Goal: Transaction & Acquisition: Purchase product/service

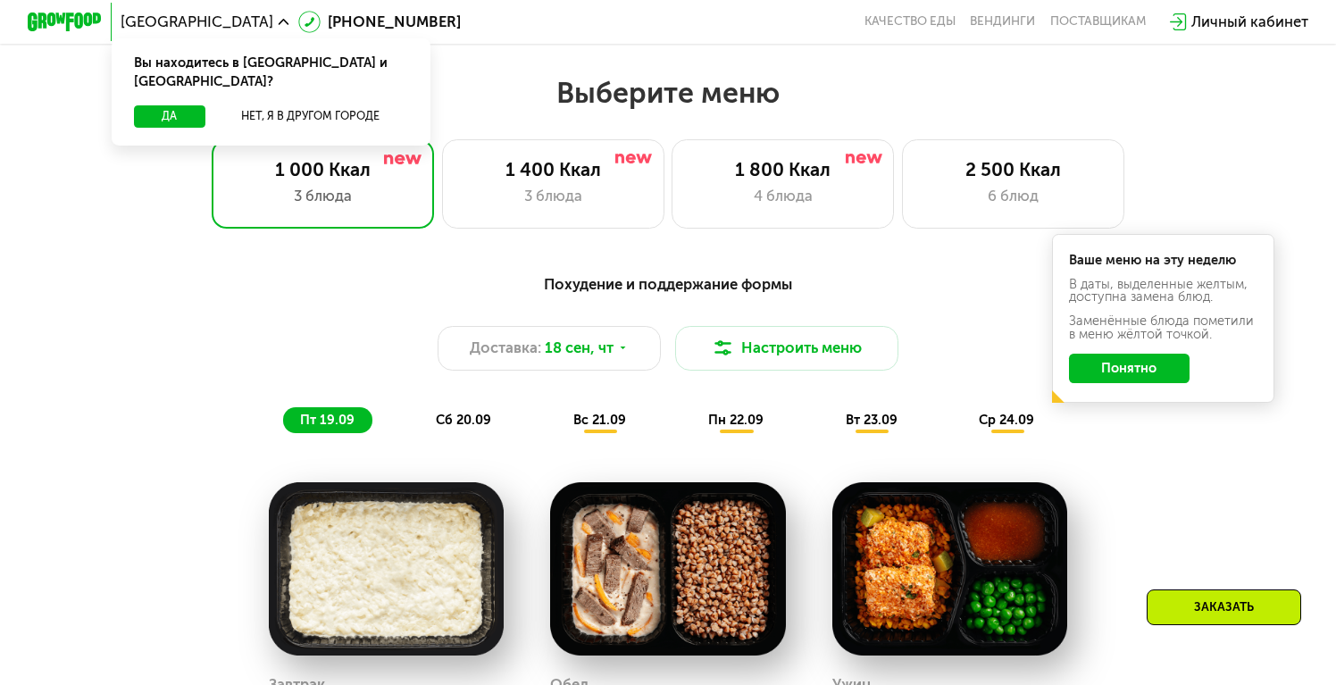
scroll to position [1166, 0]
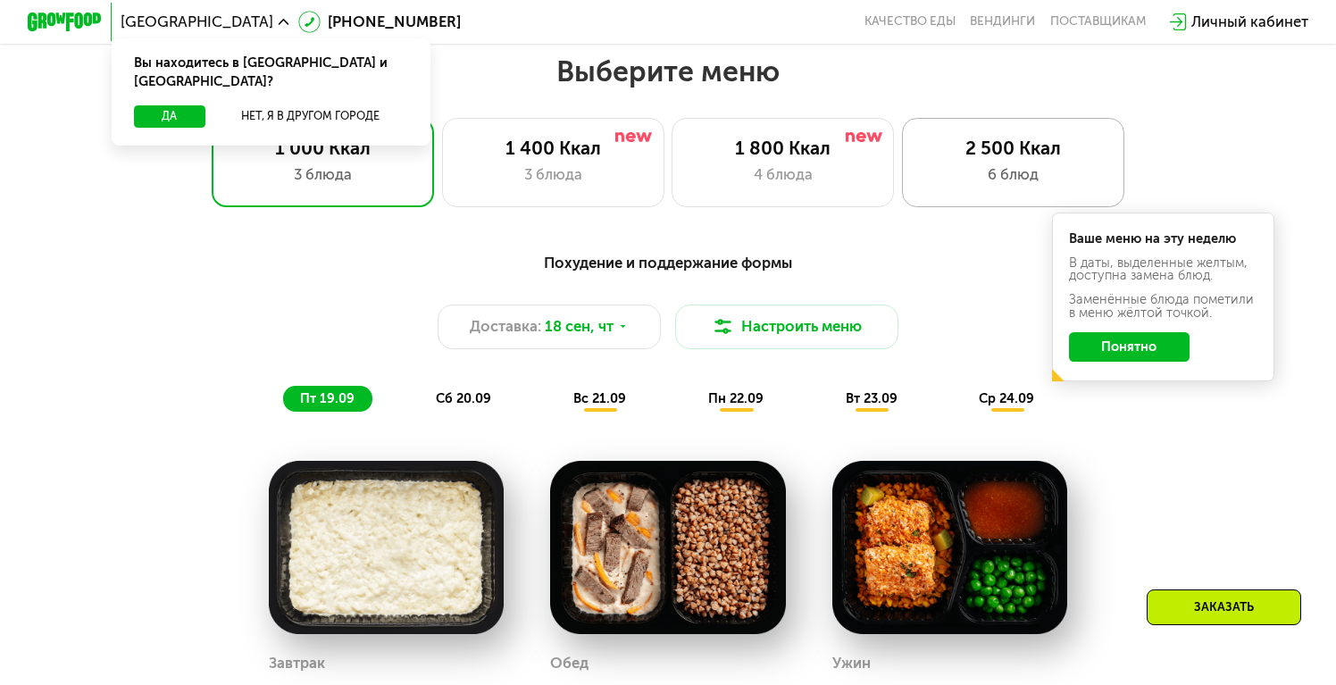
click at [993, 163] on div "6 блюд" at bounding box center [1013, 174] width 184 height 22
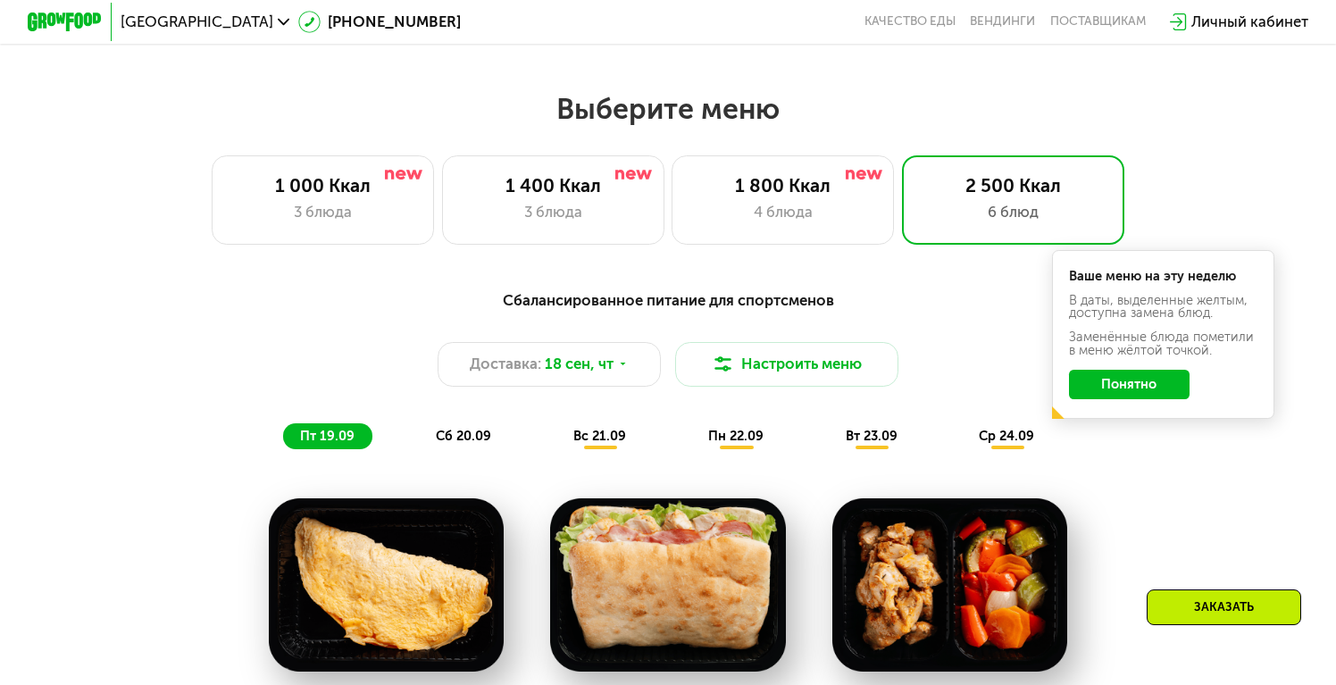
scroll to position [1129, 0]
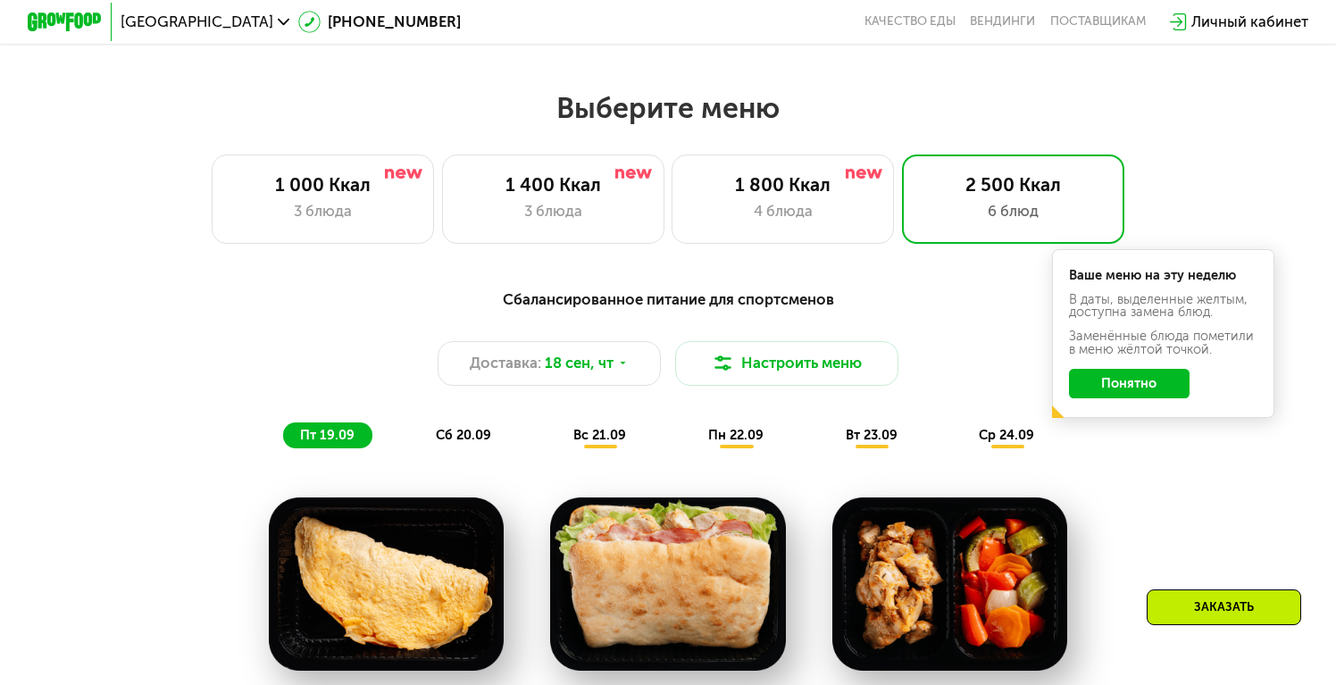
click at [1136, 385] on button "Понятно" at bounding box center [1129, 383] width 121 height 29
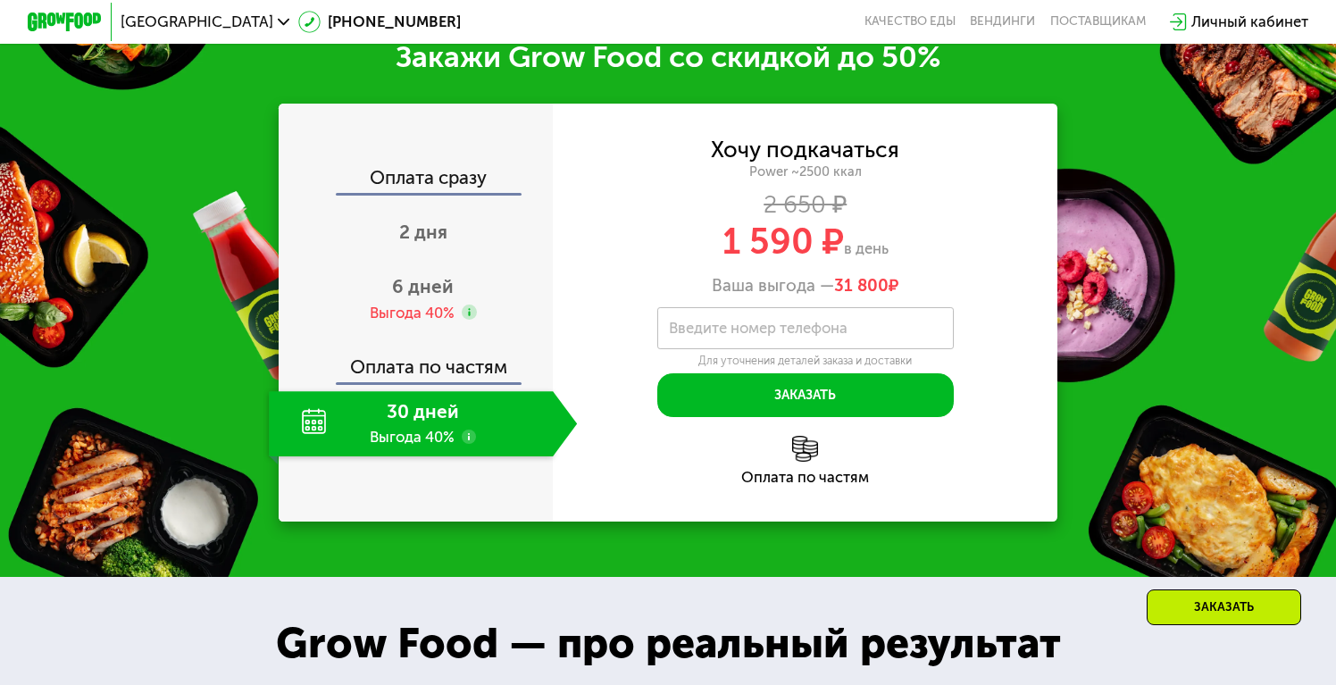
scroll to position [2568, 0]
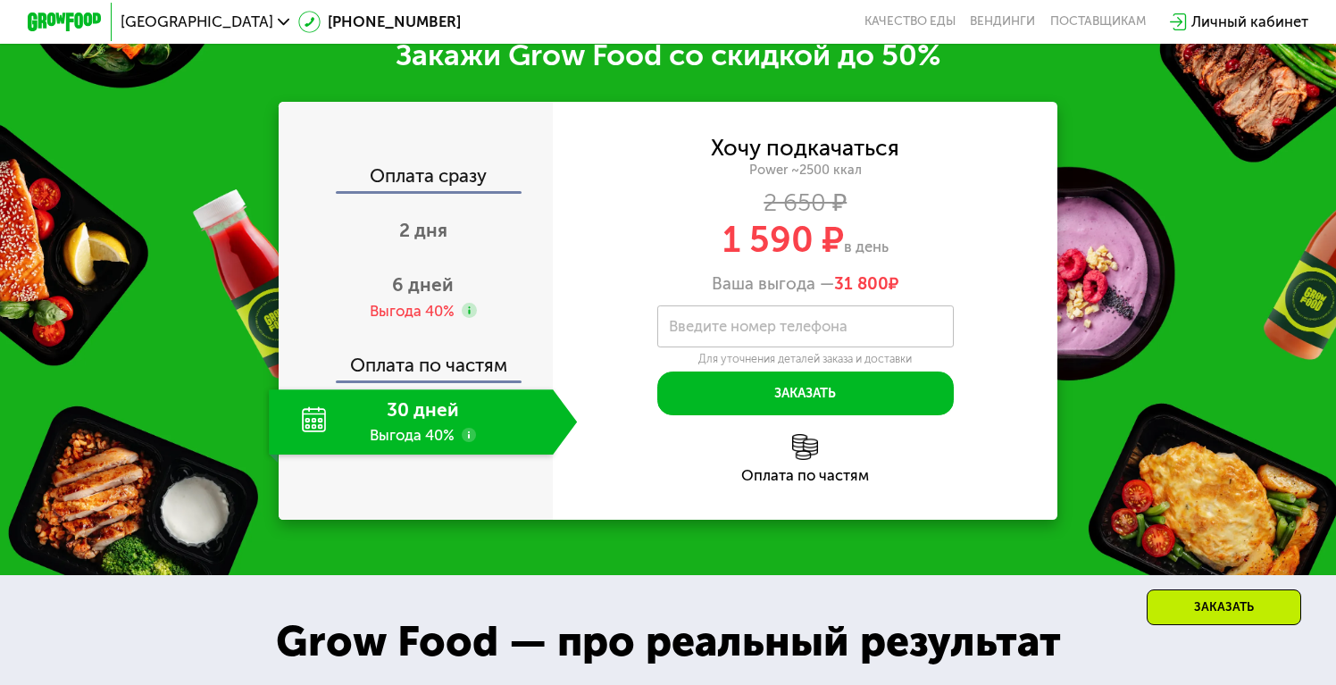
drag, startPoint x: 720, startPoint y: 246, endPoint x: 918, endPoint y: 258, distance: 197.7
click at [918, 258] on div "Хочу подкачаться Power ~2500 ккал 2 650 ₽ 1 590 ₽ в день Ваша выгода — 31 800 ₽" at bounding box center [805, 216] width 504 height 156
click at [934, 224] on div "1 590 ₽ в день" at bounding box center [805, 239] width 504 height 35
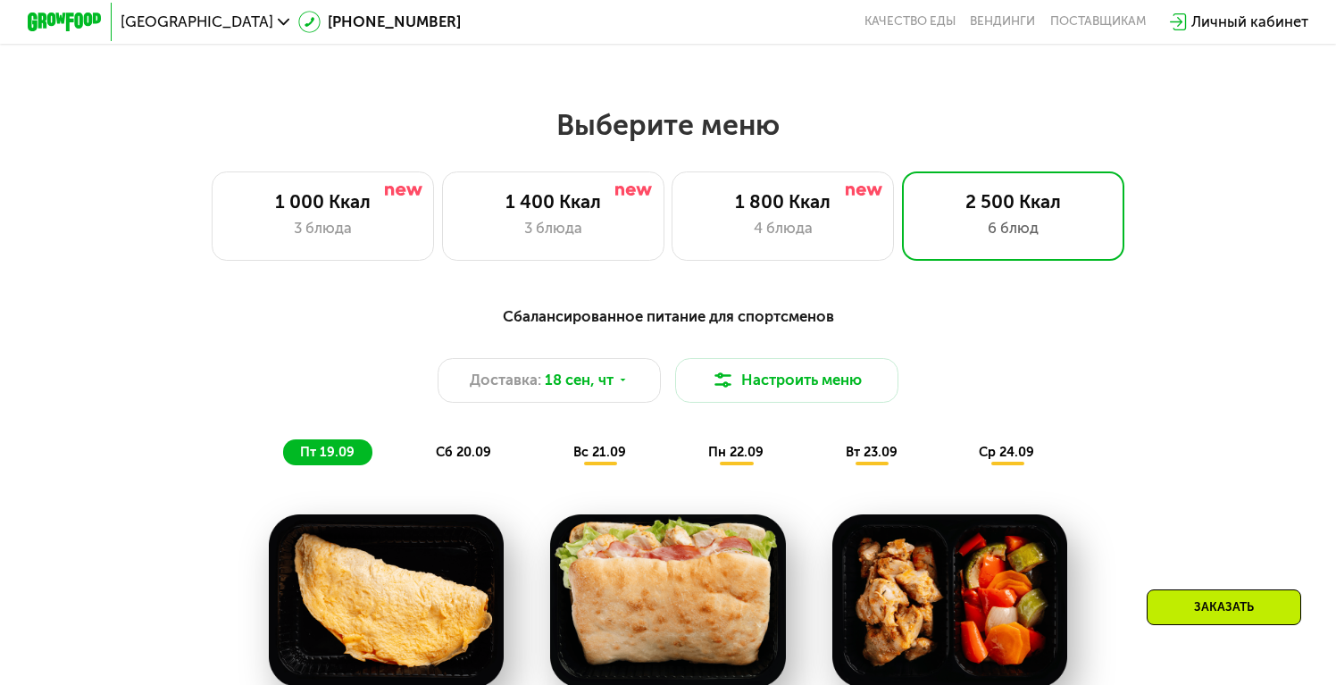
scroll to position [1095, 0]
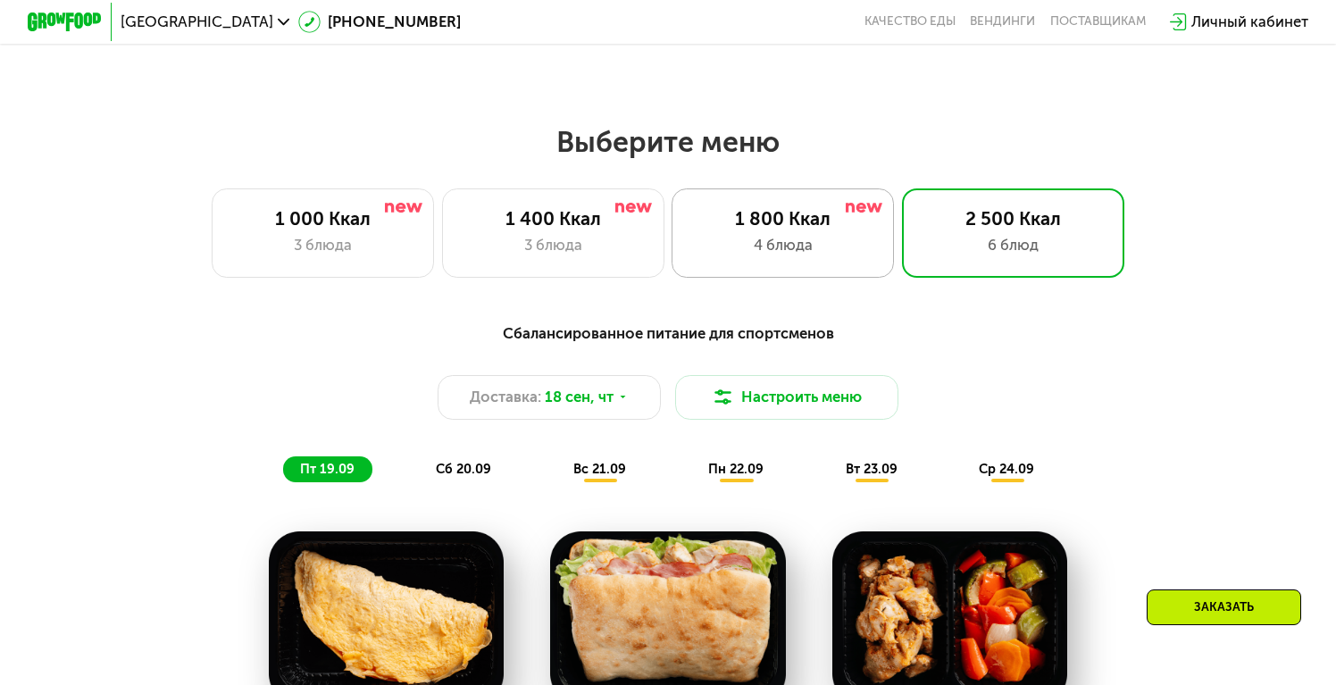
click at [802, 226] on div "1 800 Ккал" at bounding box center [783, 219] width 184 height 22
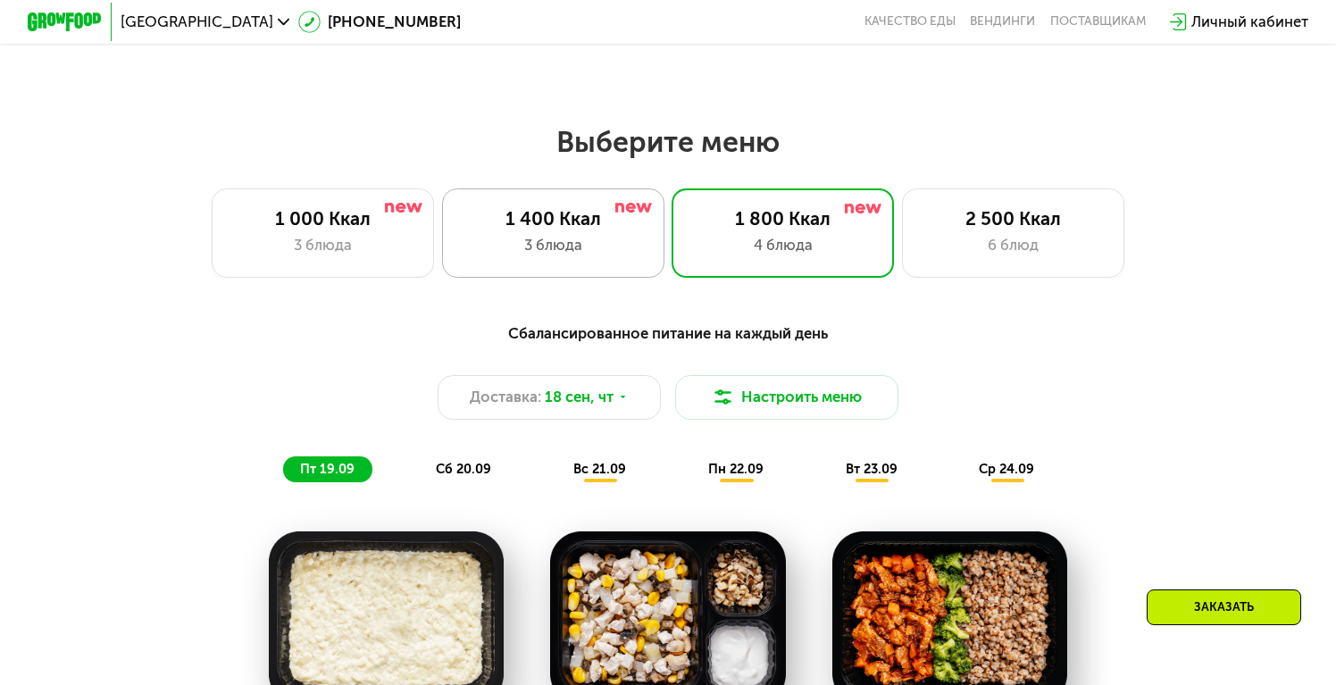
click at [557, 229] on div "1 400 Ккал" at bounding box center [553, 219] width 184 height 22
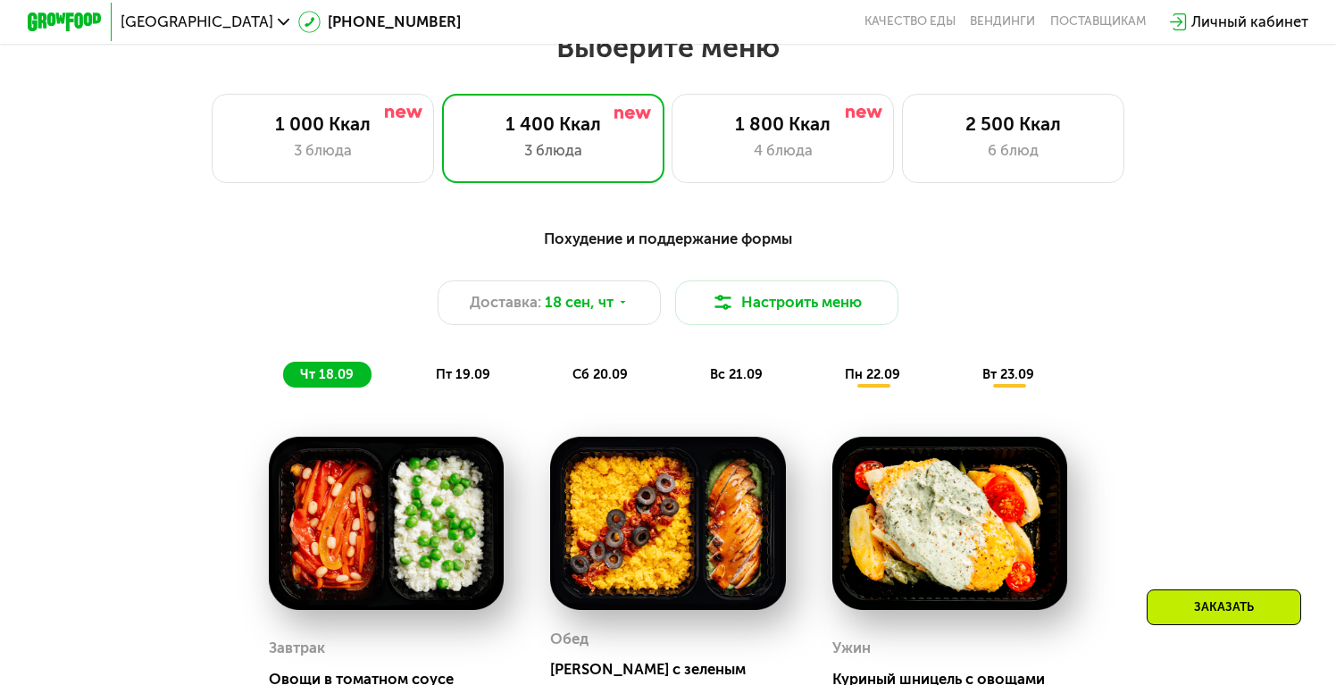
scroll to position [1193, 0]
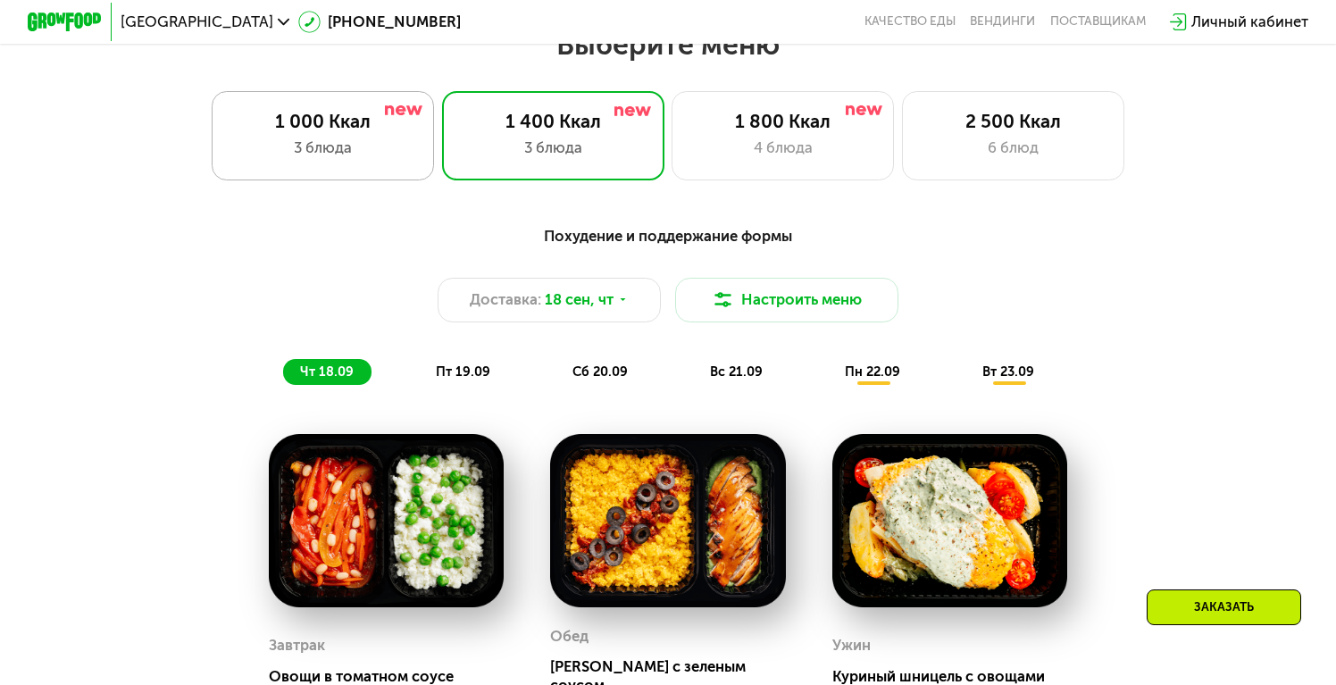
click at [393, 133] on div "1 000 Ккал 3 блюда" at bounding box center [323, 135] width 222 height 89
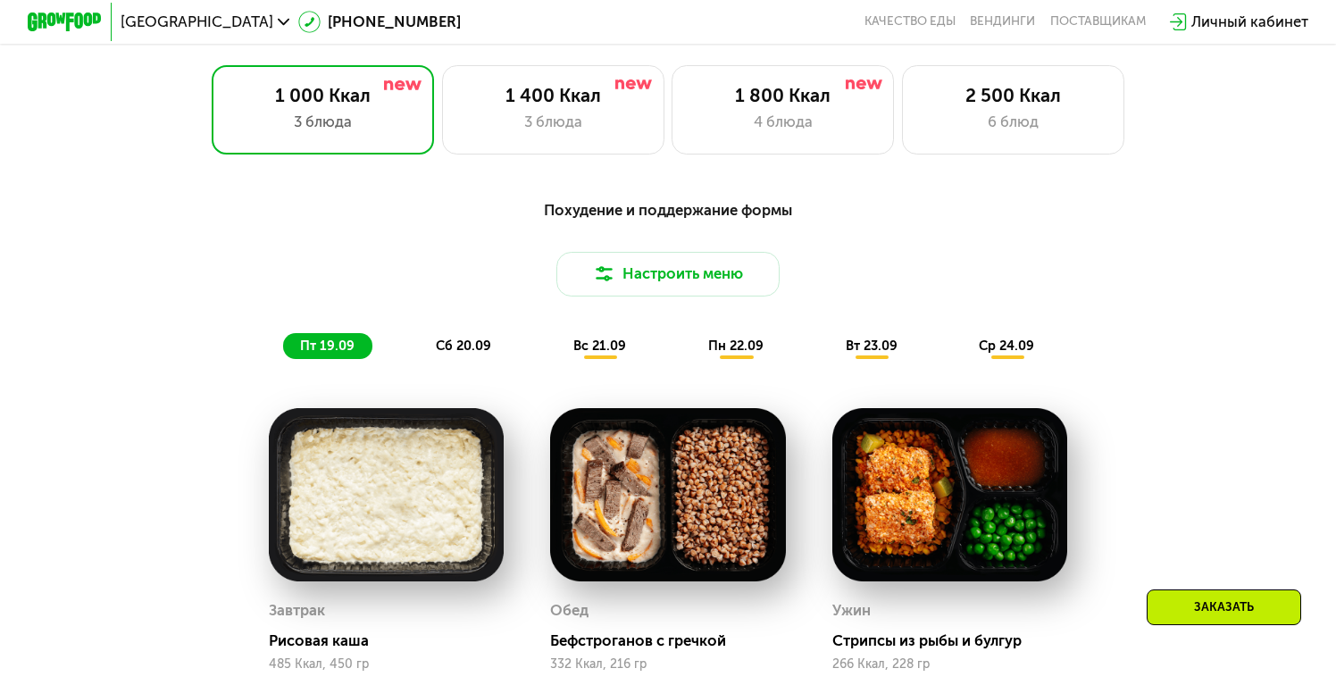
scroll to position [1212, 0]
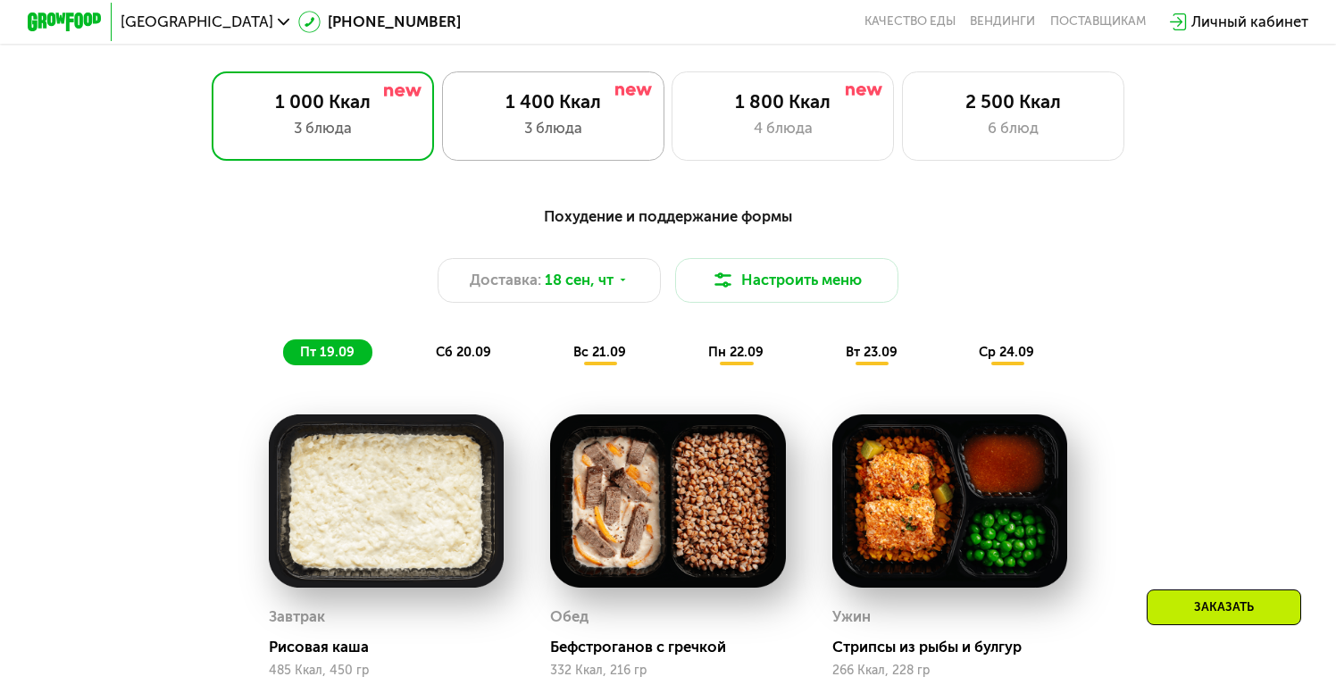
click at [504, 153] on div "1 400 Ккал 3 блюда" at bounding box center [553, 115] width 222 height 89
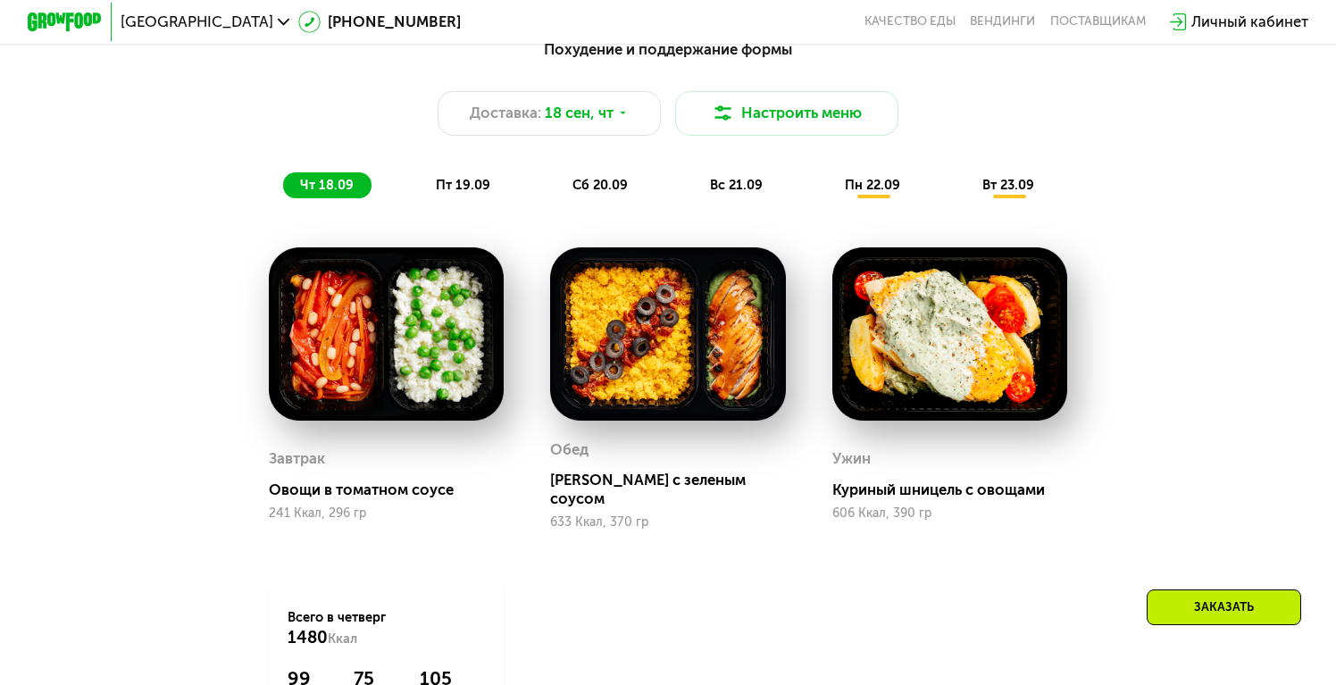
scroll to position [1387, 0]
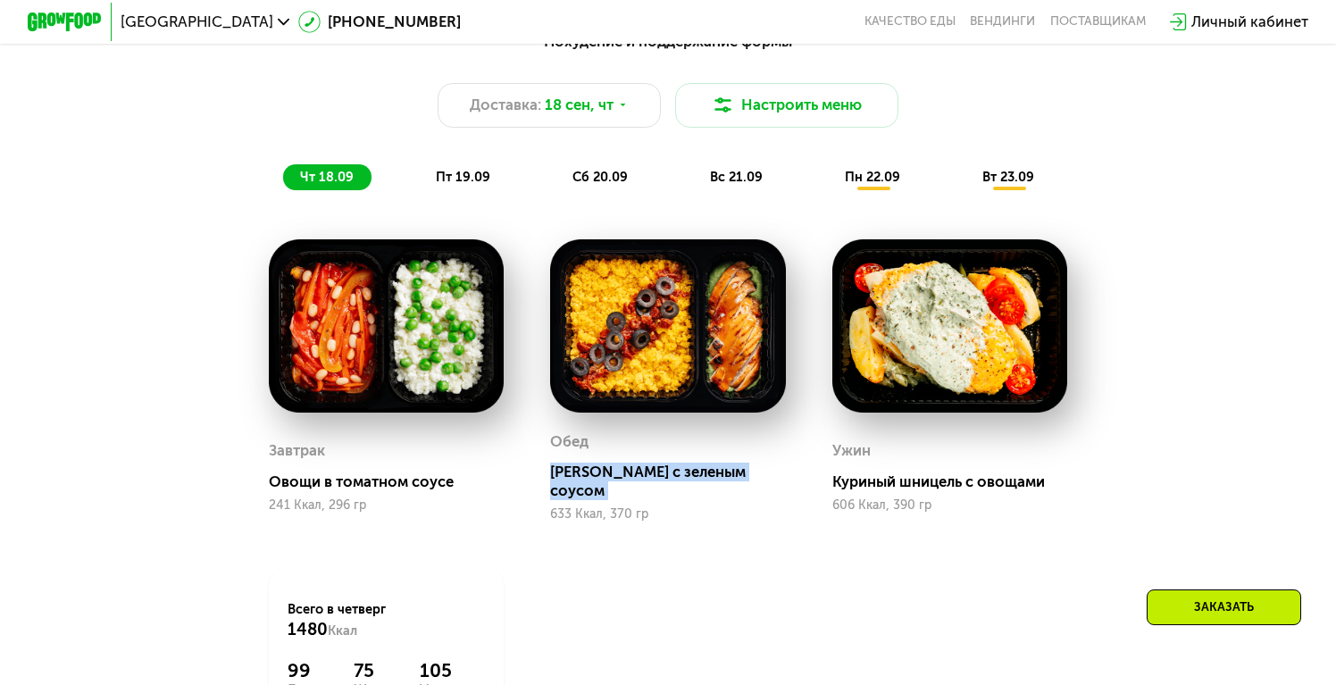
drag, startPoint x: 543, startPoint y: 466, endPoint x: 680, endPoint y: 487, distance: 139.0
click at [680, 486] on div "[PERSON_NAME] с зеленым соусом 633 Ккал, 370 гр" at bounding box center [667, 380] width 281 height 329
click at [706, 507] on div "[PERSON_NAME] с зеленым соусом 633 Ккал, 370 гр" at bounding box center [667, 380] width 281 height 329
click at [694, 469] on div "[PERSON_NAME] с зеленым соусом" at bounding box center [675, 480] width 250 height 37
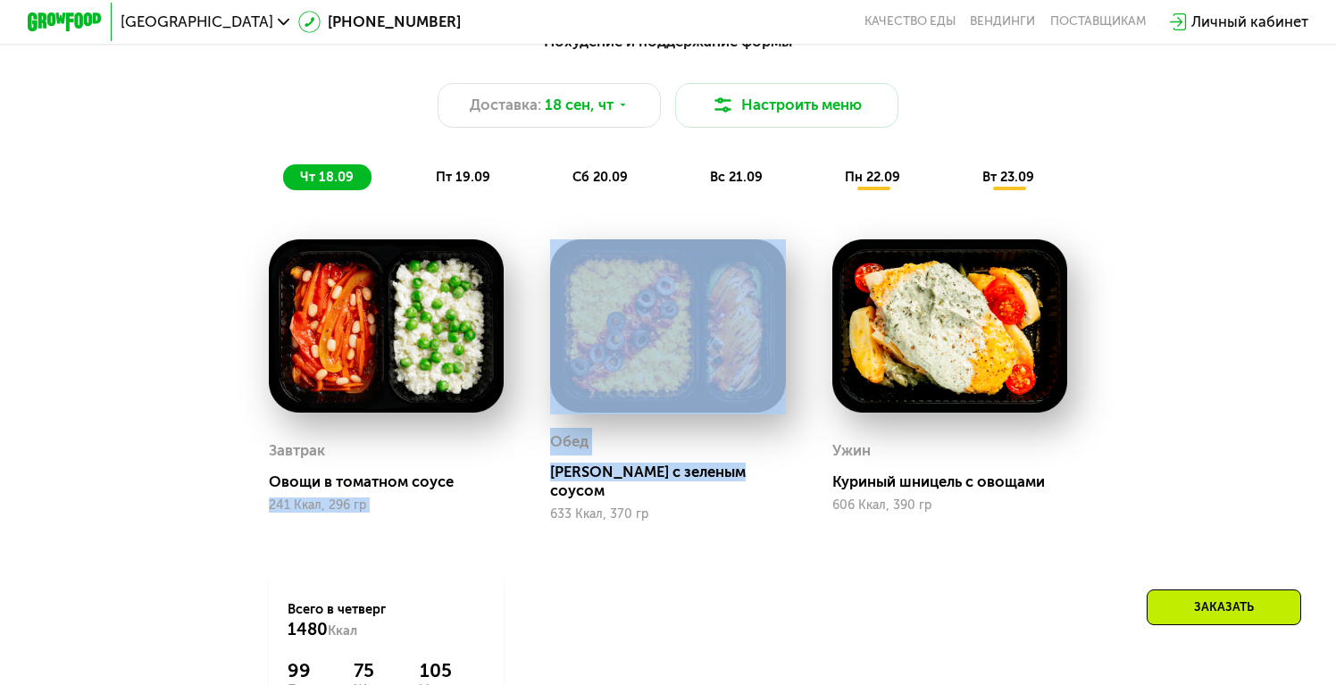
drag, startPoint x: 517, startPoint y: 468, endPoint x: 753, endPoint y: 479, distance: 236.0
click at [753, 479] on div "Завтрак Овощи в томатном соусе 241 Ккал, 296 гр [PERSON_NAME] с зеленым соусом …" at bounding box center [668, 484] width 844 height 537
click at [753, 479] on div "[PERSON_NAME] с зеленым соусом" at bounding box center [675, 480] width 250 height 37
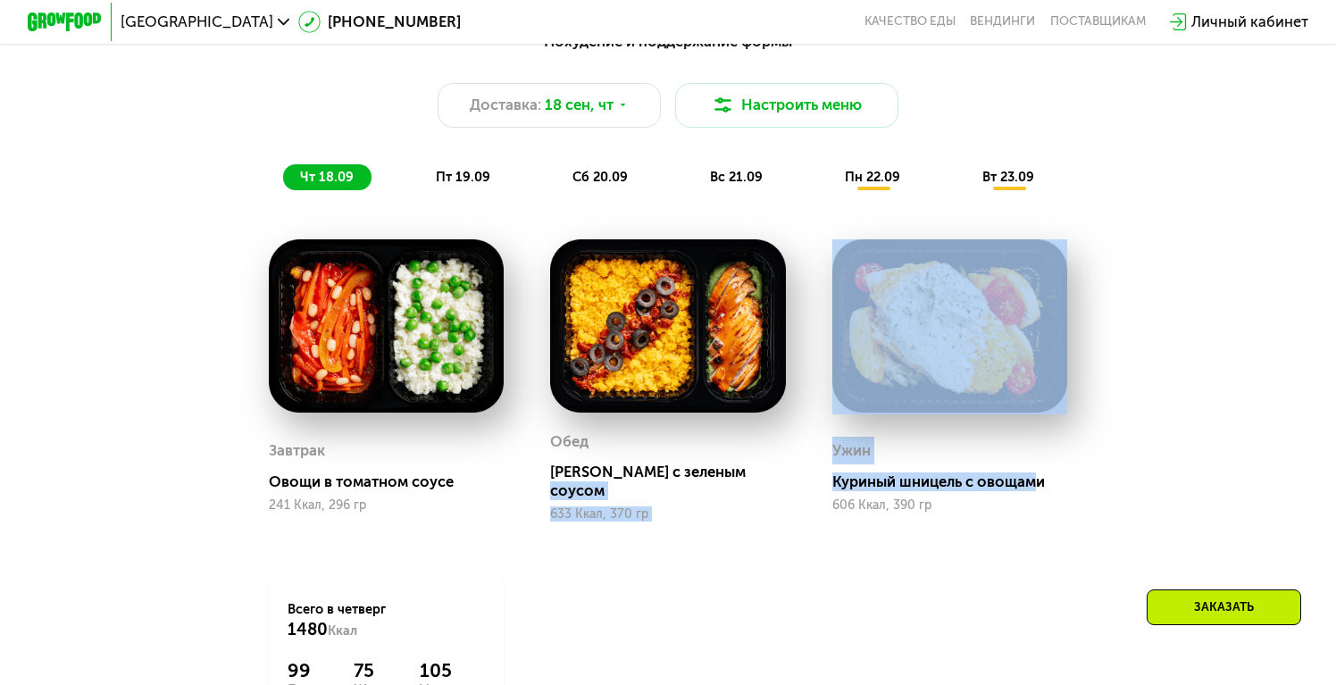
drag, startPoint x: 808, startPoint y: 466, endPoint x: 1035, endPoint y: 467, distance: 226.8
click at [1038, 469] on div "Завтрак Овощи в томатном соусе 241 Ккал, 296 гр [PERSON_NAME] с зеленым соусом …" at bounding box center [668, 484] width 844 height 537
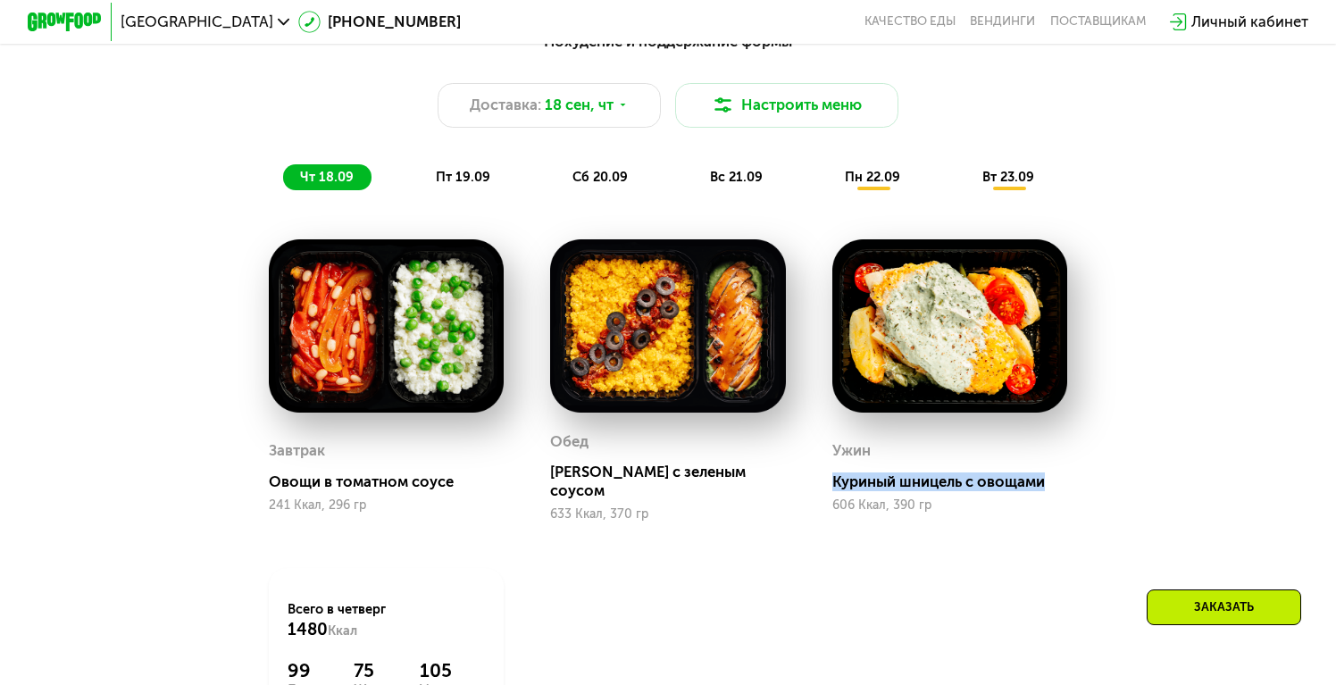
drag, startPoint x: 1047, startPoint y: 470, endPoint x: 828, endPoint y: 466, distance: 219.7
click at [828, 466] on div "Ужин Куриный шницель с овощами 606 Ккал, 390 гр" at bounding box center [949, 380] width 281 height 329
click at [760, 507] on div "633 Ккал, 370 гр" at bounding box center [667, 514] width 235 height 14
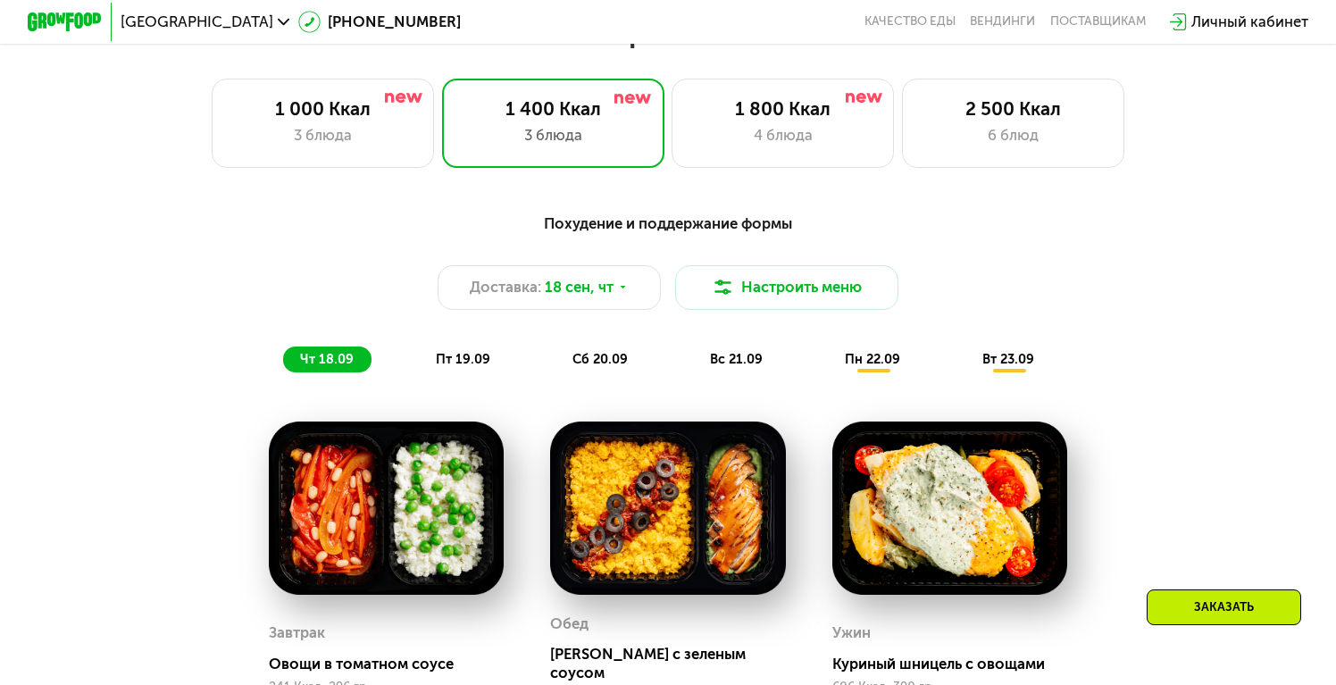
scroll to position [1192, 0]
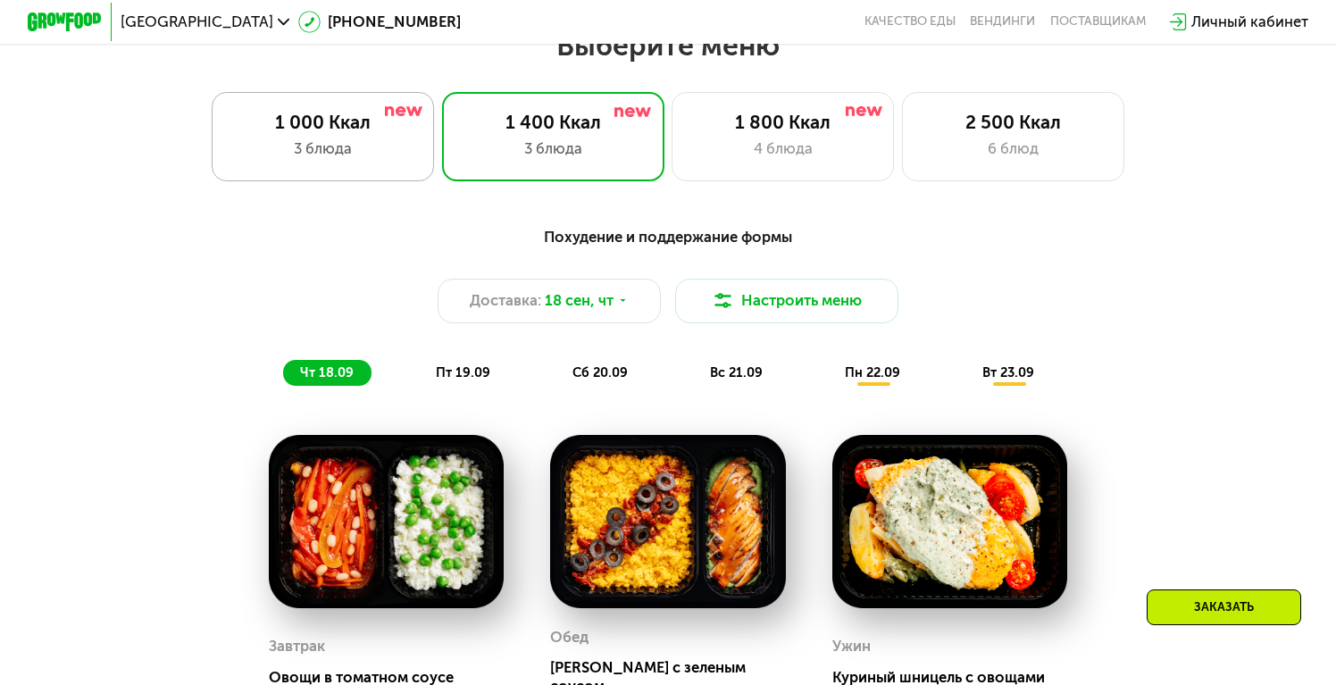
click at [354, 139] on div "3 блюда" at bounding box center [323, 148] width 184 height 22
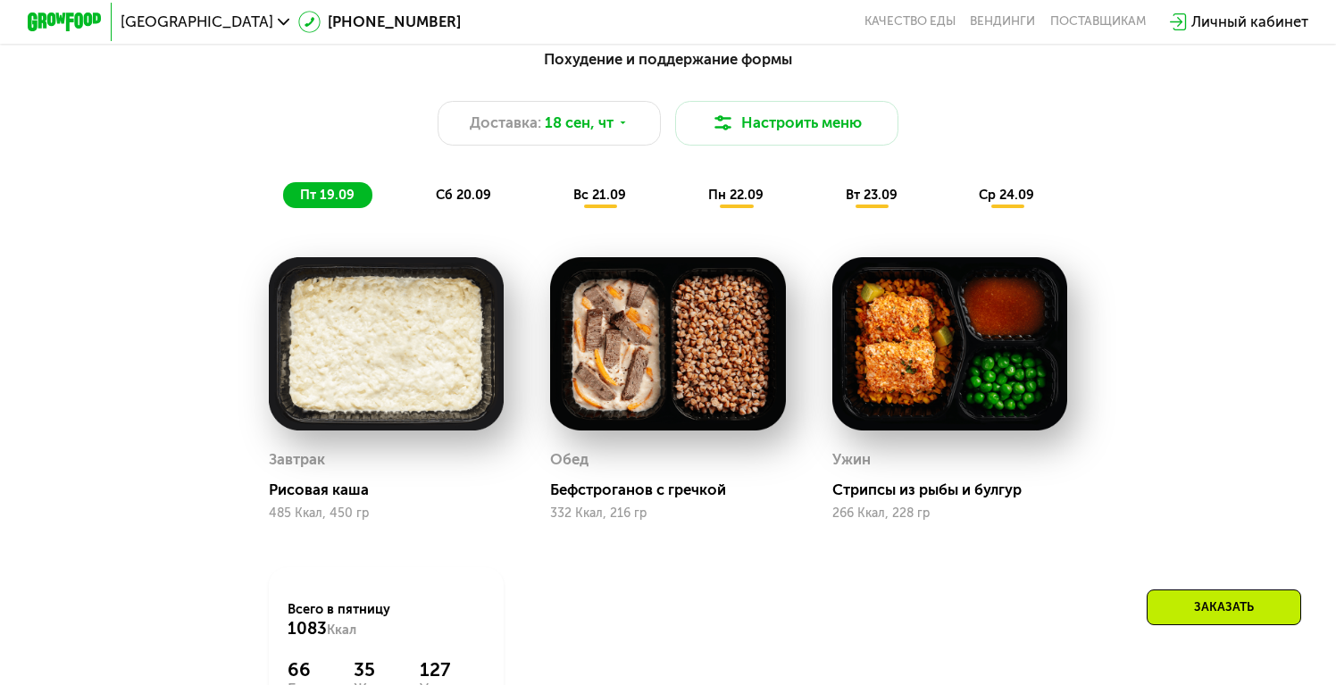
scroll to position [1373, 0]
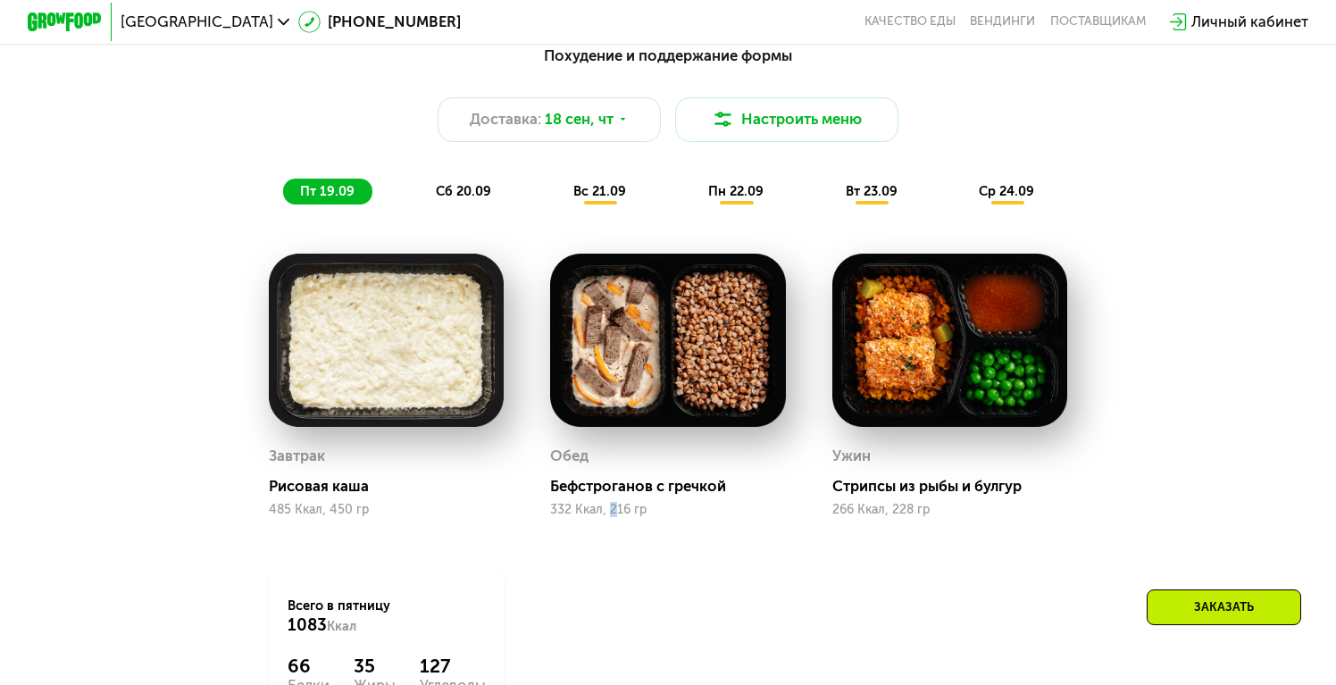
click at [614, 512] on div "332 Ккал, 216 гр" at bounding box center [667, 510] width 235 height 14
click at [721, 534] on div "[PERSON_NAME] с [DEMOGRAPHIC_DATA] 332 Ккал, 216 гр" at bounding box center [667, 385] width 281 height 310
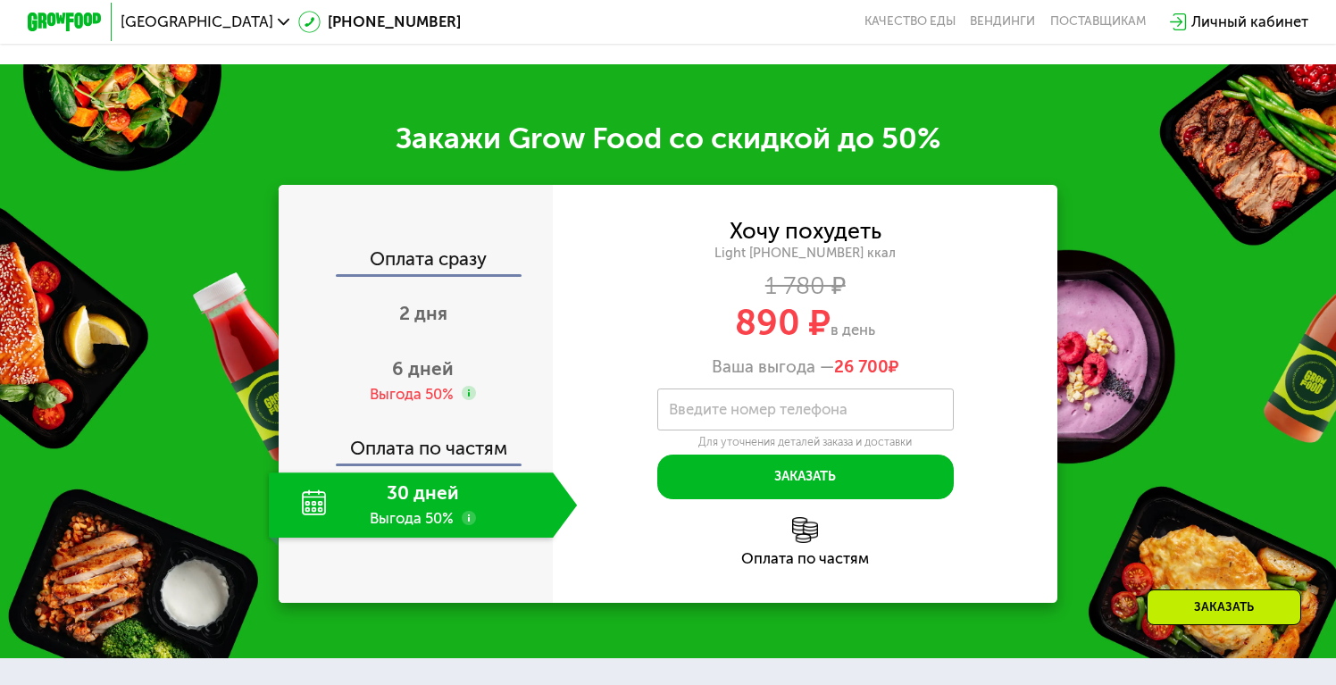
scroll to position [2181, 0]
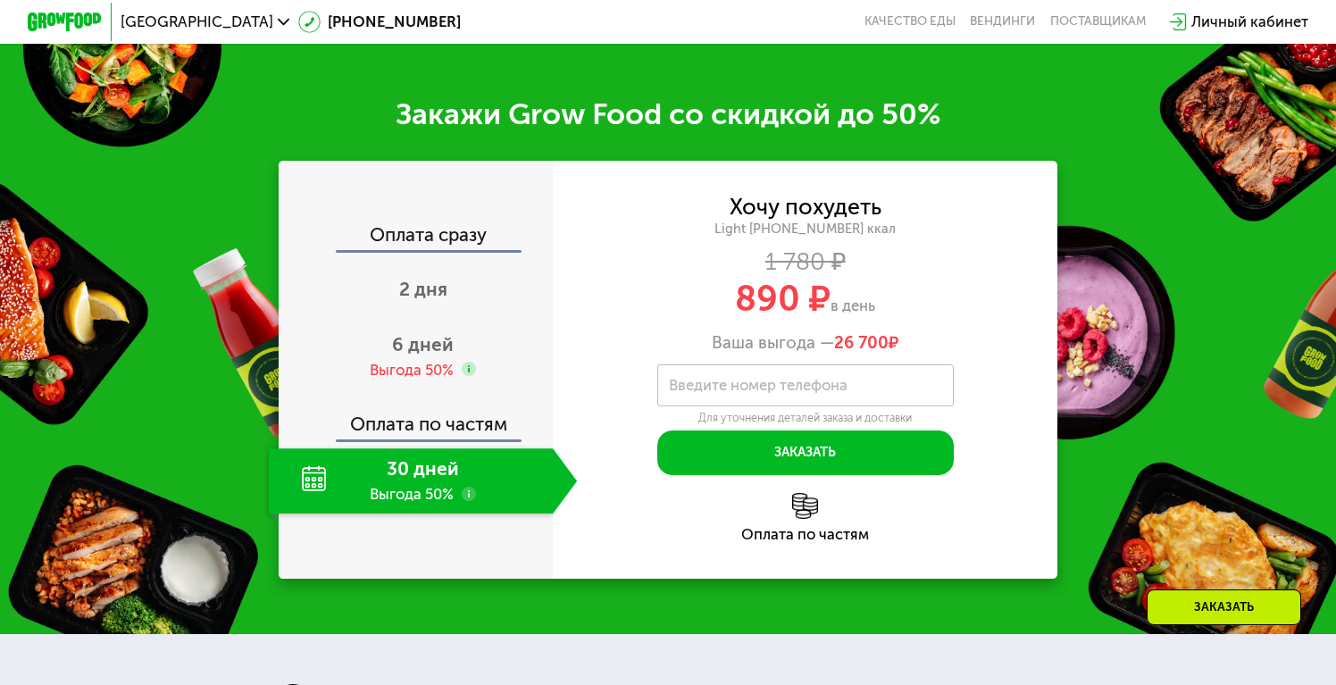
click at [461, 476] on div "30 дней Выгода 50%" at bounding box center [411, 480] width 284 height 65
click at [430, 476] on div "30 дней Выгода 50%" at bounding box center [411, 480] width 284 height 65
click at [435, 363] on div "Выгода 50%" at bounding box center [412, 370] width 84 height 21
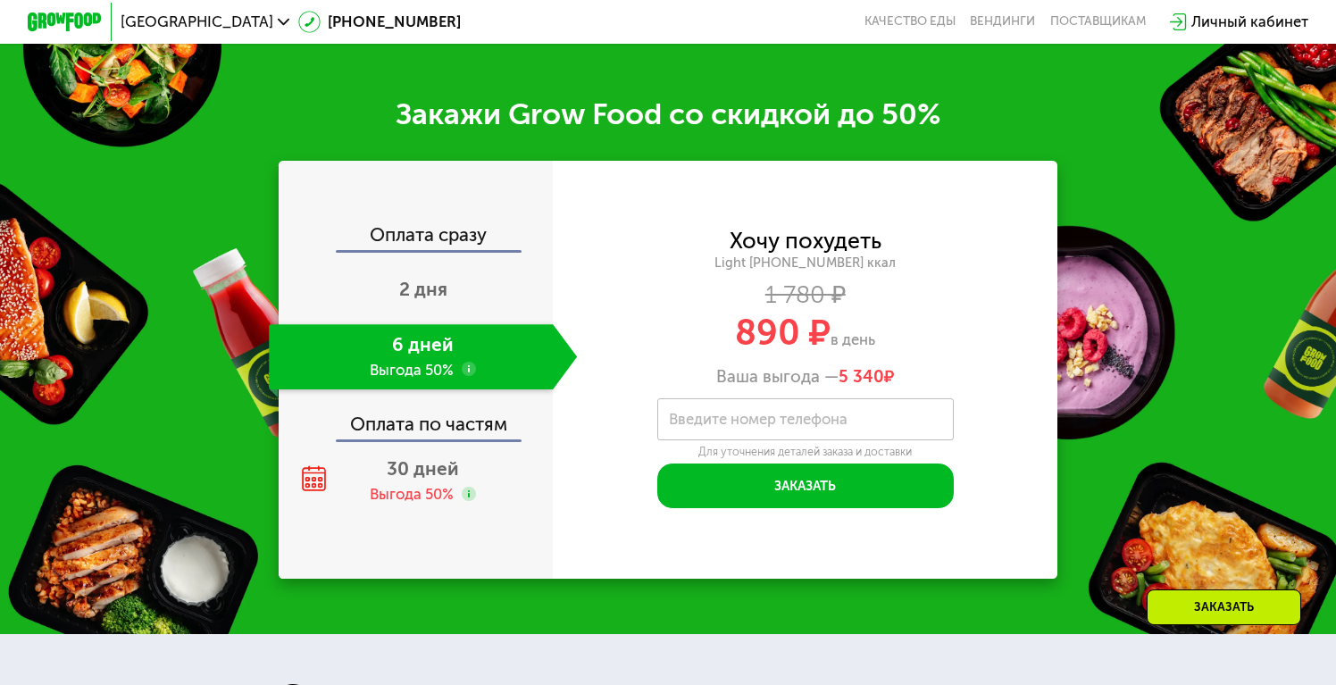
click at [434, 445] on div "Оплата сразу 2 дня 6 дней Выгода 50% Оплата по частям 30 дней Выгода 50%" at bounding box center [416, 369] width 275 height 287
click at [433, 482] on div "30 дней Выгода 50%" at bounding box center [423, 480] width 308 height 65
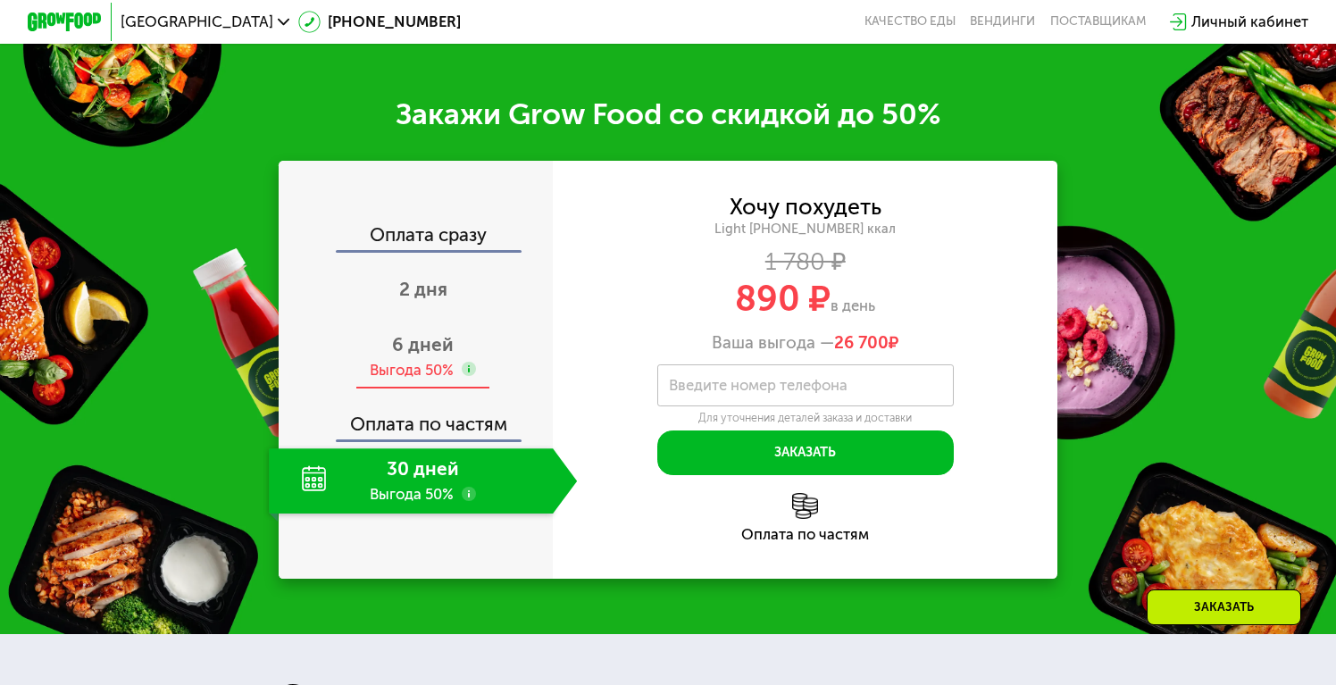
click at [451, 350] on span "6 дней" at bounding box center [423, 344] width 62 height 22
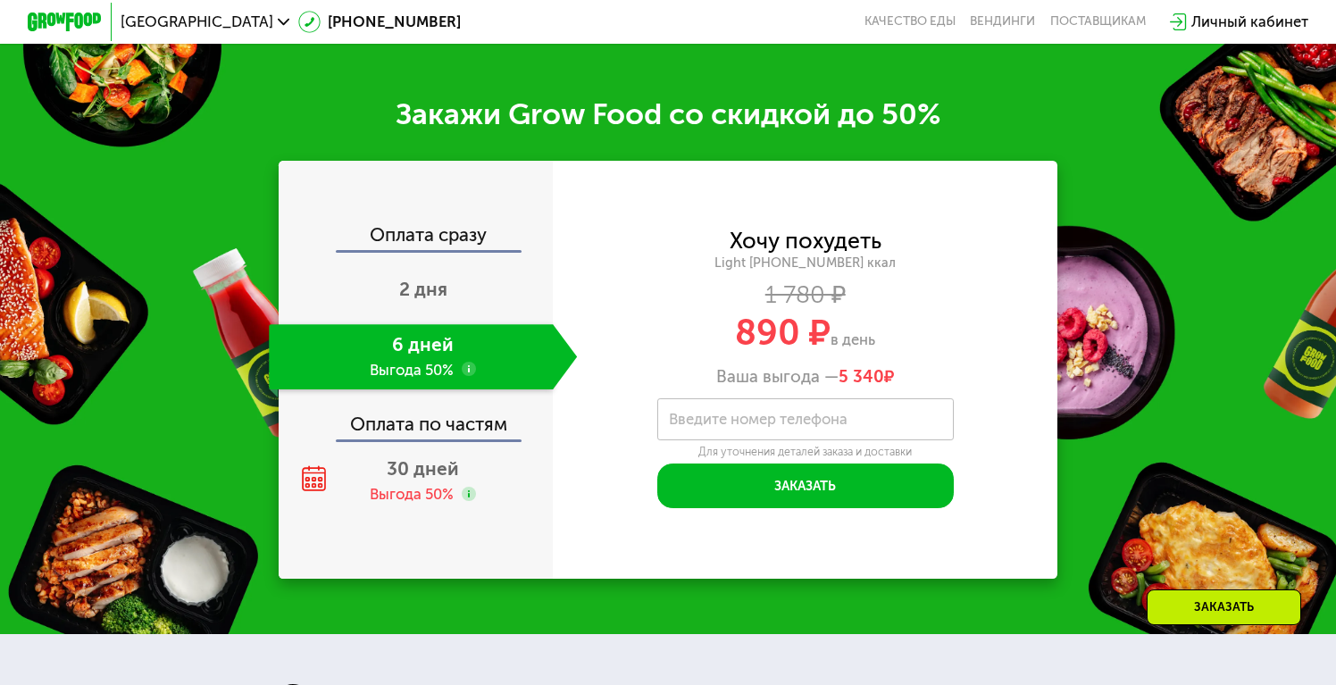
click at [441, 445] on div "Оплата сразу 2 дня 6 дней Выгода 50% Оплата по частям 30 дней Выгода 50%" at bounding box center [416, 369] width 275 height 287
click at [441, 472] on span "30 дней" at bounding box center [423, 468] width 72 height 22
